Goal: Check status

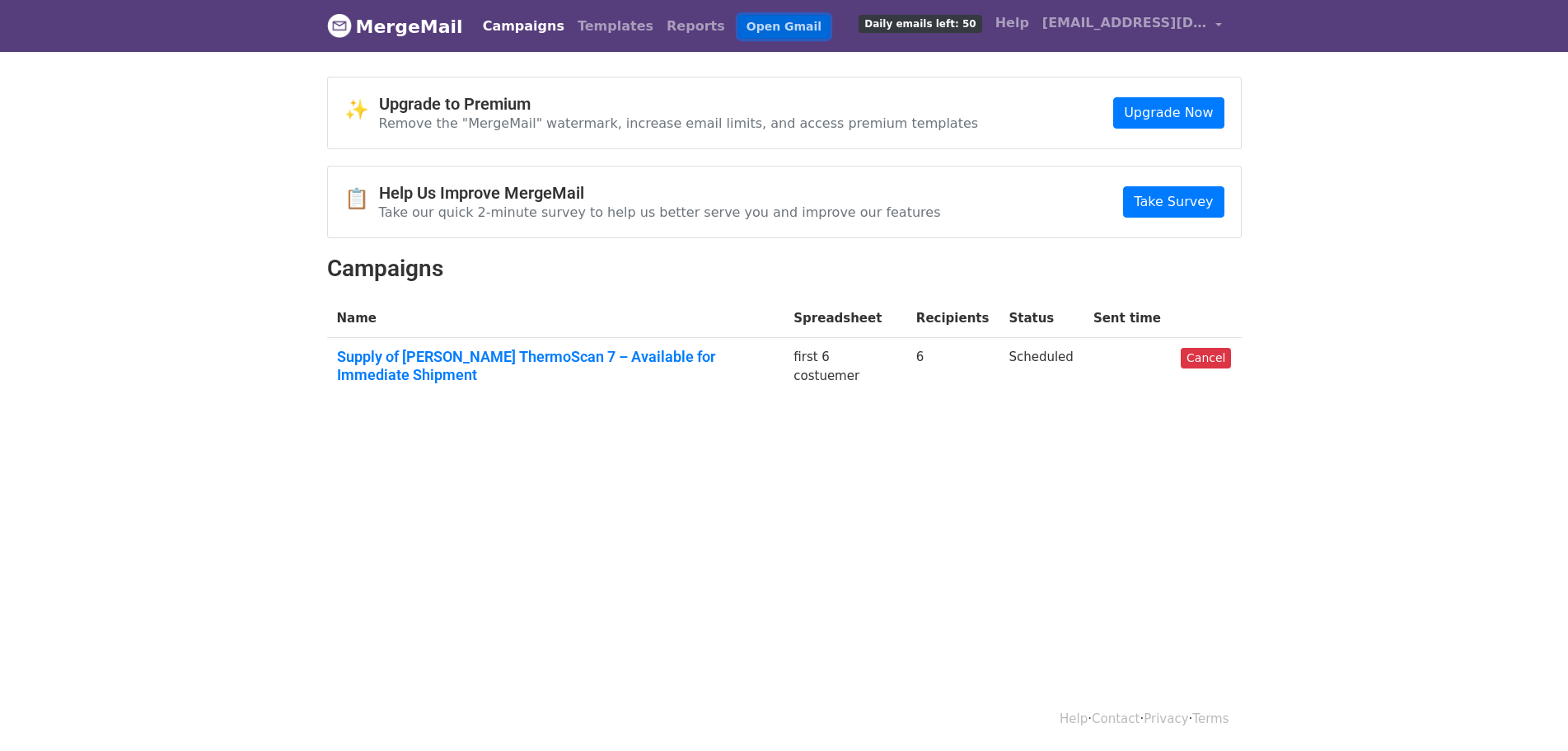
click at [738, 21] on link "Open Gmail" at bounding box center [784, 27] width 92 height 24
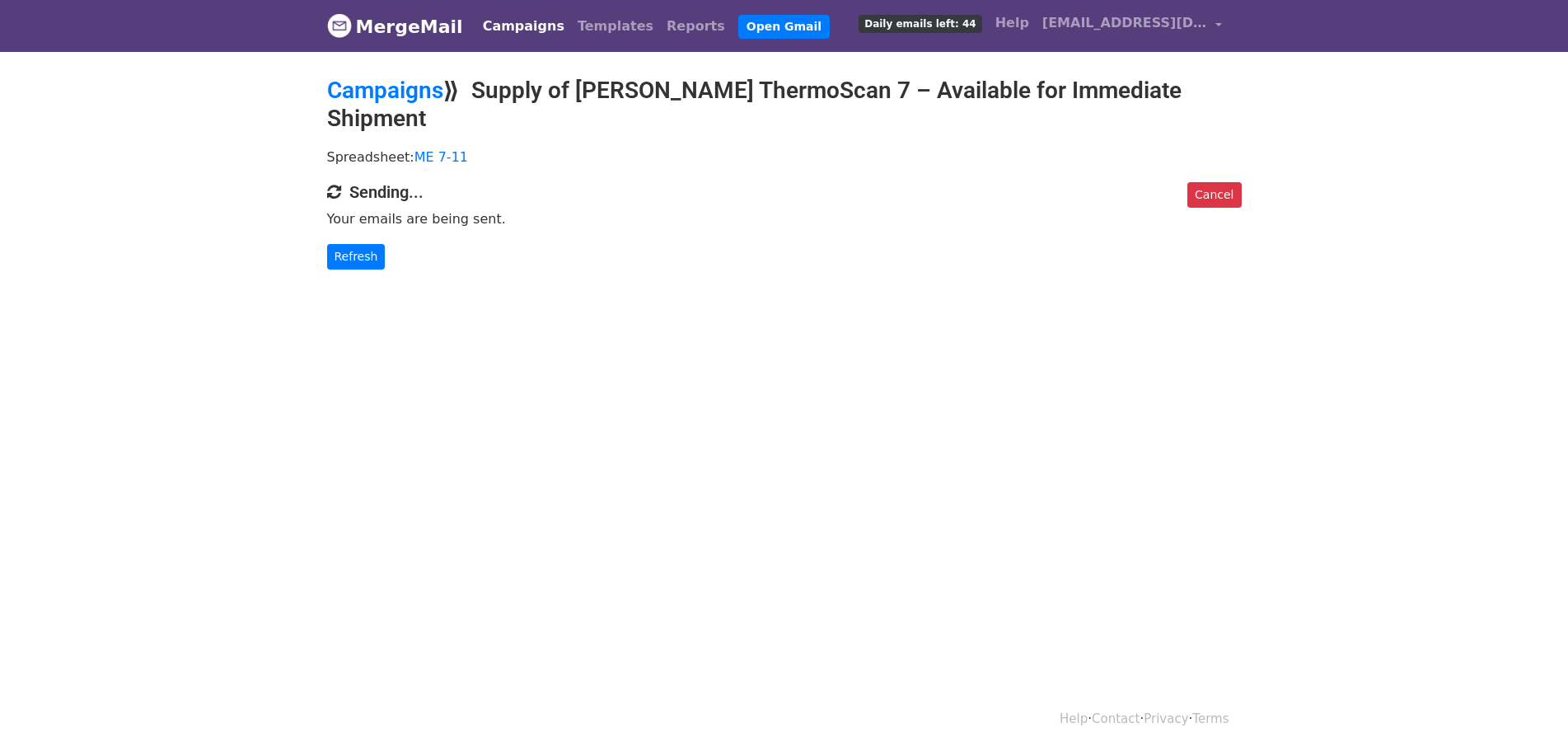
click at [589, 262] on body "MergeMail Campaigns Templates Reports Open Gmail Daily emails left: 44 Help mdf…" at bounding box center [784, 167] width 1568 height 336
click at [352, 244] on link "Refresh" at bounding box center [356, 256] width 59 height 25
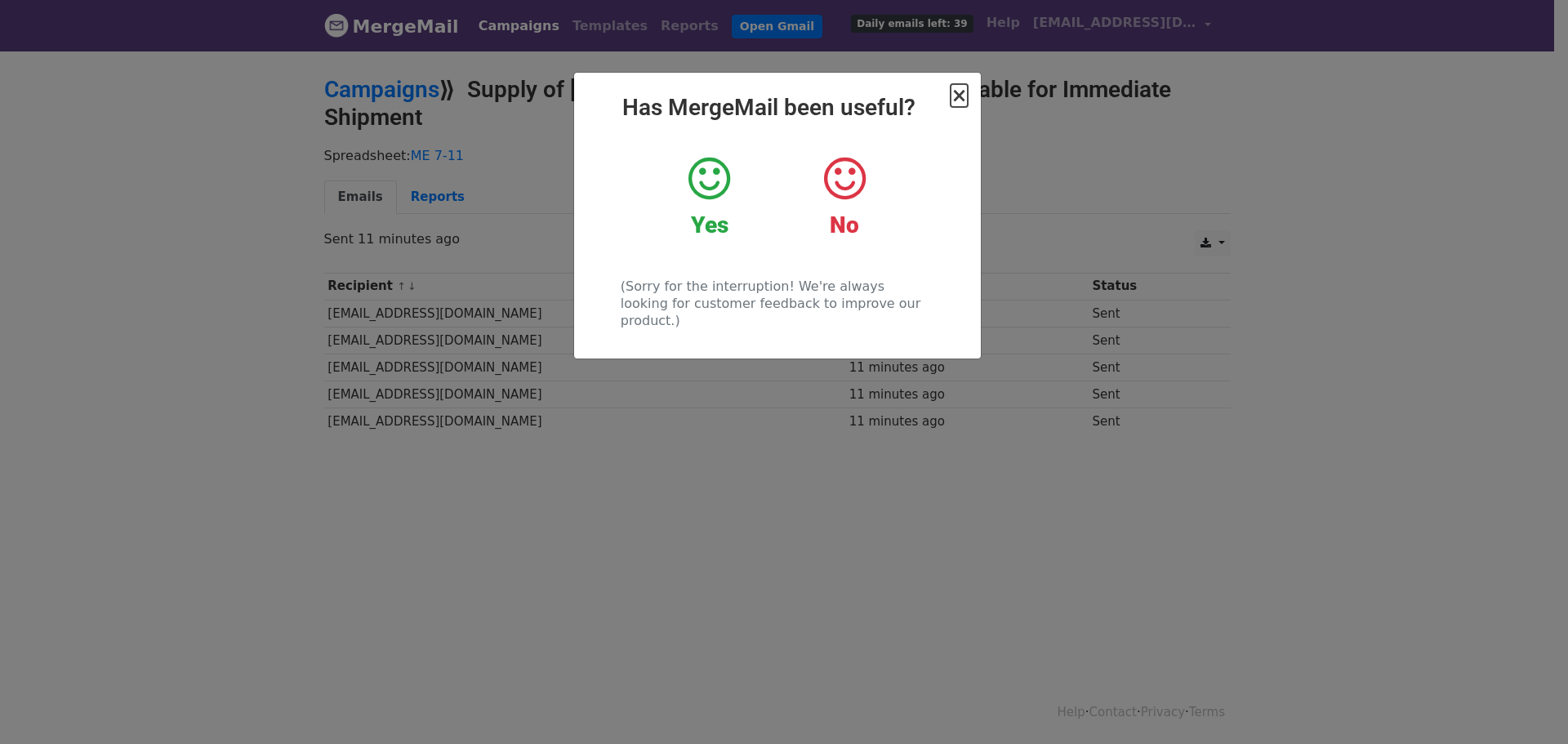
click at [957, 96] on span "×" at bounding box center [958, 95] width 16 height 23
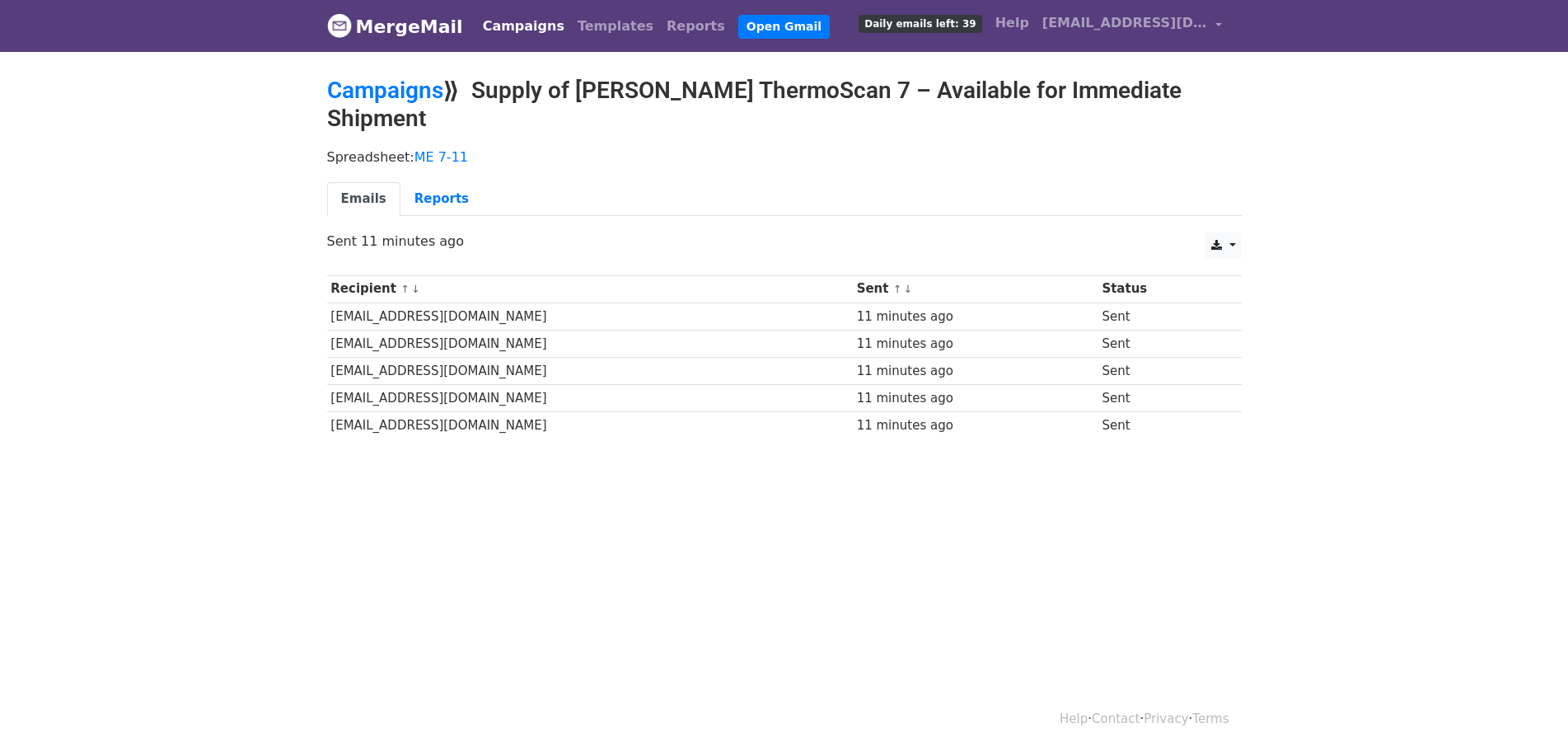
drag, startPoint x: 507, startPoint y: 411, endPoint x: 1122, endPoint y: 410, distance: 615.0
click at [1122, 410] on div "Recipient ↑ ↓ Sent ↑ ↓ Status [EMAIL_ADDRESS][DOMAIN_NAME] 11 minutes ago Sent …" at bounding box center [784, 360] width 940 height 186
click at [1104, 410] on div at bounding box center [1104, 410] width 0 height 0
click at [946, 147] on div "Spreadsheet: ME 7-11 Emails Reports" at bounding box center [784, 186] width 940 height 92
